Goal: Find specific page/section: Find specific page/section

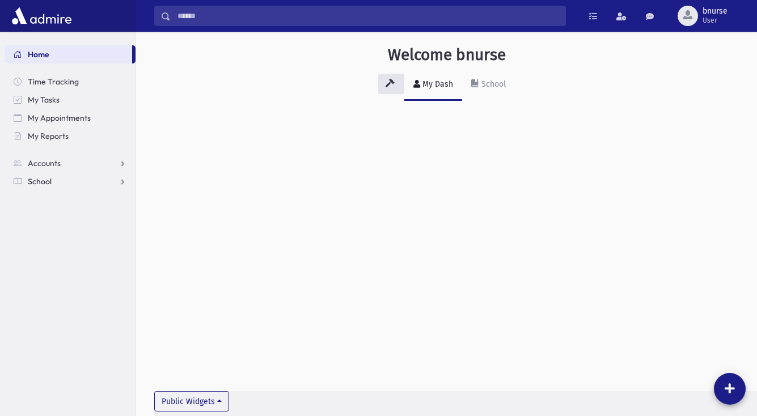
click at [55, 181] on link "School" at bounding box center [70, 181] width 131 height 18
click at [54, 196] on span "Students" at bounding box center [49, 200] width 31 height 10
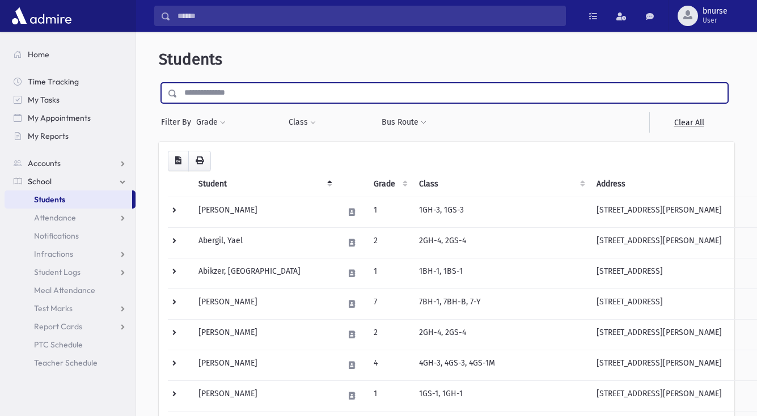
click at [280, 99] on input "text" at bounding box center [452, 93] width 550 height 20
type input "*******"
click at [159, 83] on input "submit" at bounding box center [175, 90] width 32 height 15
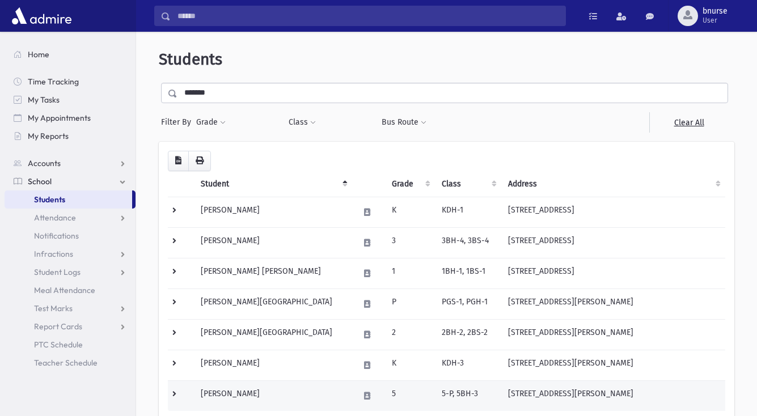
click at [257, 390] on td "Herskovitz, Moshe" at bounding box center [273, 395] width 159 height 31
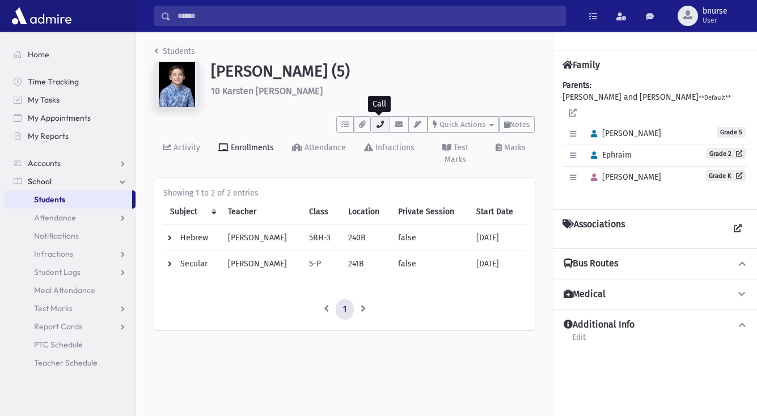
click at [378, 128] on icon "button" at bounding box center [379, 124] width 9 height 7
